Goal: Task Accomplishment & Management: Use online tool/utility

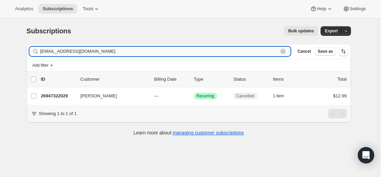
click at [257, 54] on input "[EMAIL_ADDRESS][DOMAIN_NAME]" at bounding box center [159, 52] width 238 height 10
paste input "[EMAIL_ADDRESS]"
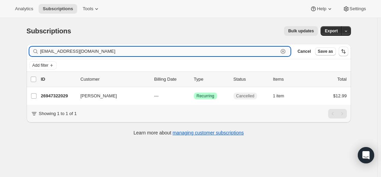
type input "[EMAIL_ADDRESS][DOMAIN_NAME]"
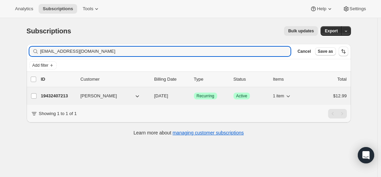
click at [58, 96] on p "19432407213" at bounding box center [58, 96] width 34 height 7
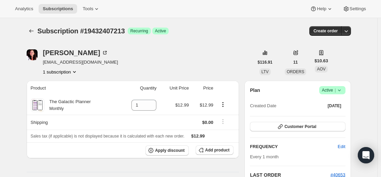
scroll to position [34, 0]
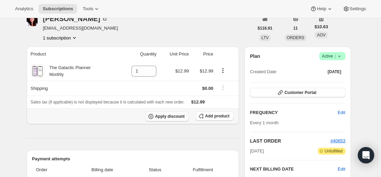
click at [186, 120] on button "Apply discount" at bounding box center [166, 117] width 43 height 10
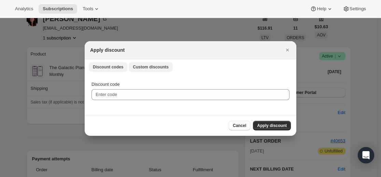
click at [153, 65] on span "Custom discounts" at bounding box center [151, 66] width 36 height 5
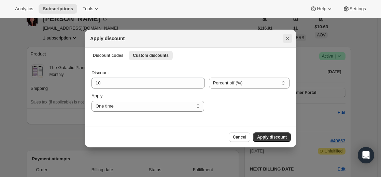
click at [287, 39] on icon "Close" at bounding box center [287, 38] width 7 height 7
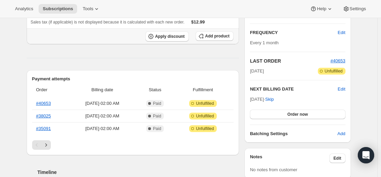
scroll to position [136, 0]
